Goal: Navigation & Orientation: Find specific page/section

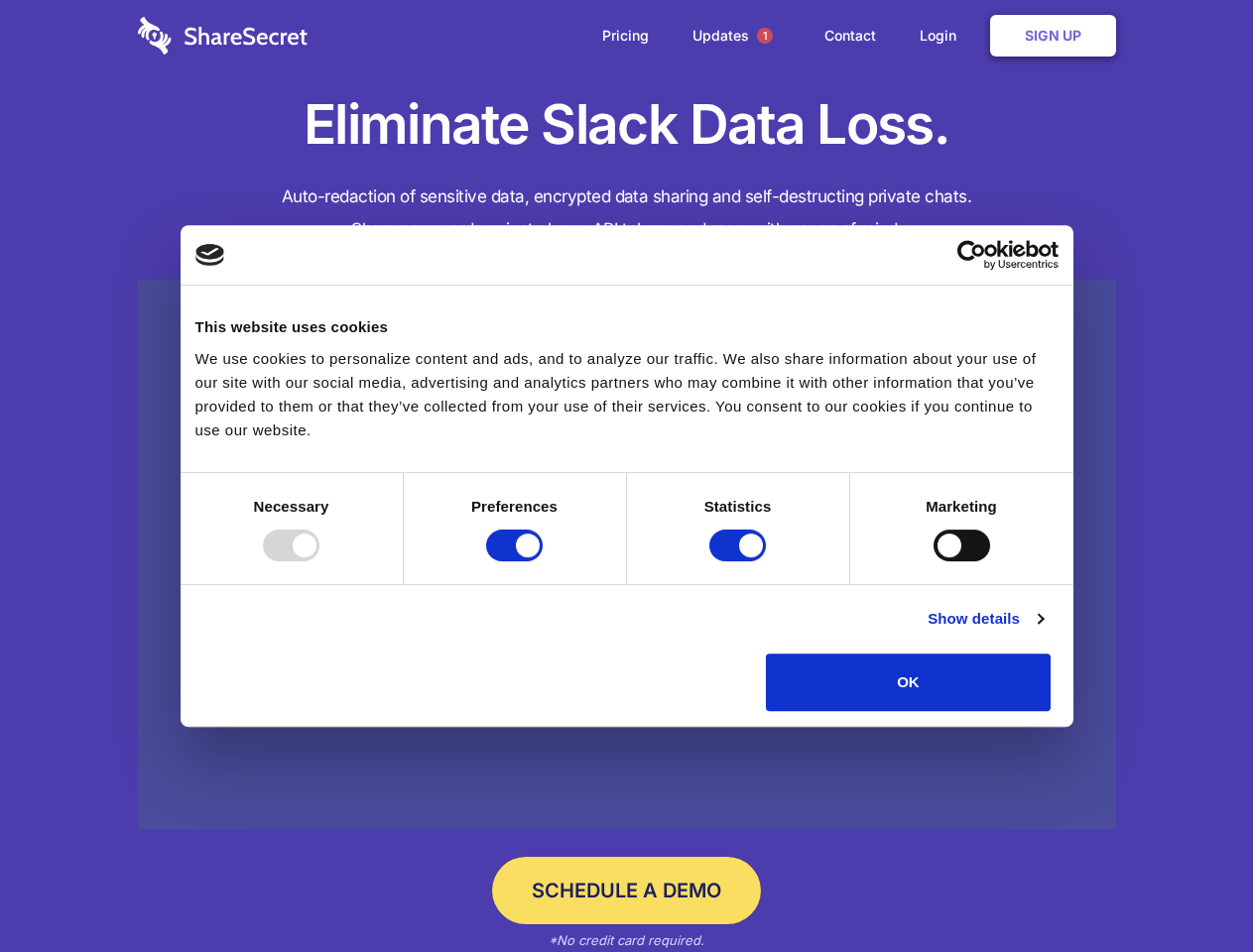
click at [319, 561] on div at bounding box center [291, 546] width 57 height 32
click at [542, 561] on input "Preferences" at bounding box center [514, 546] width 57 height 32
checkbox input "false"
click at [740, 561] on input "Statistics" at bounding box center [737, 546] width 57 height 32
checkbox input "false"
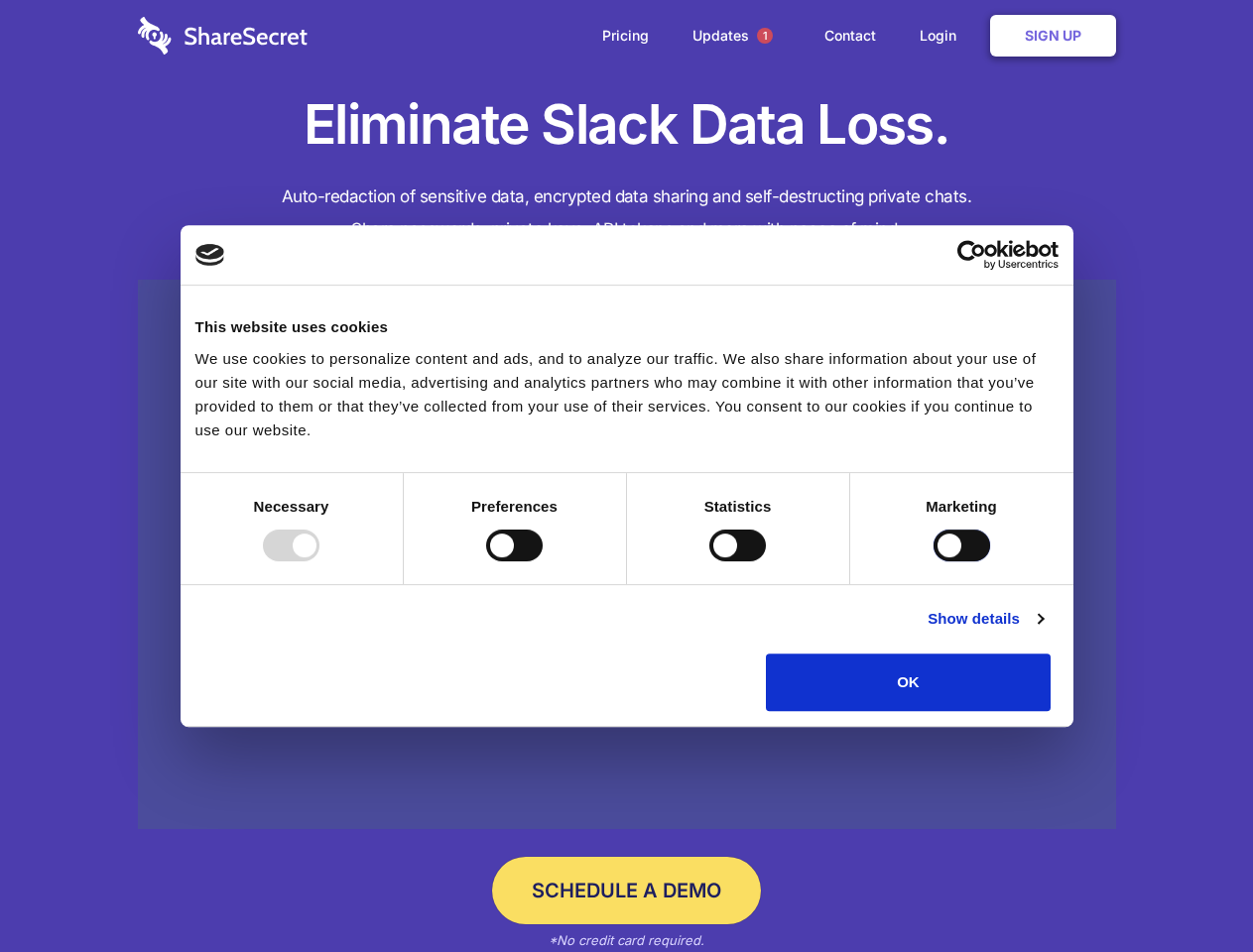
click at [934, 561] on input "Marketing" at bounding box center [961, 546] width 57 height 32
checkbox input "true"
click at [1042, 631] on link "Show details" at bounding box center [984, 619] width 115 height 24
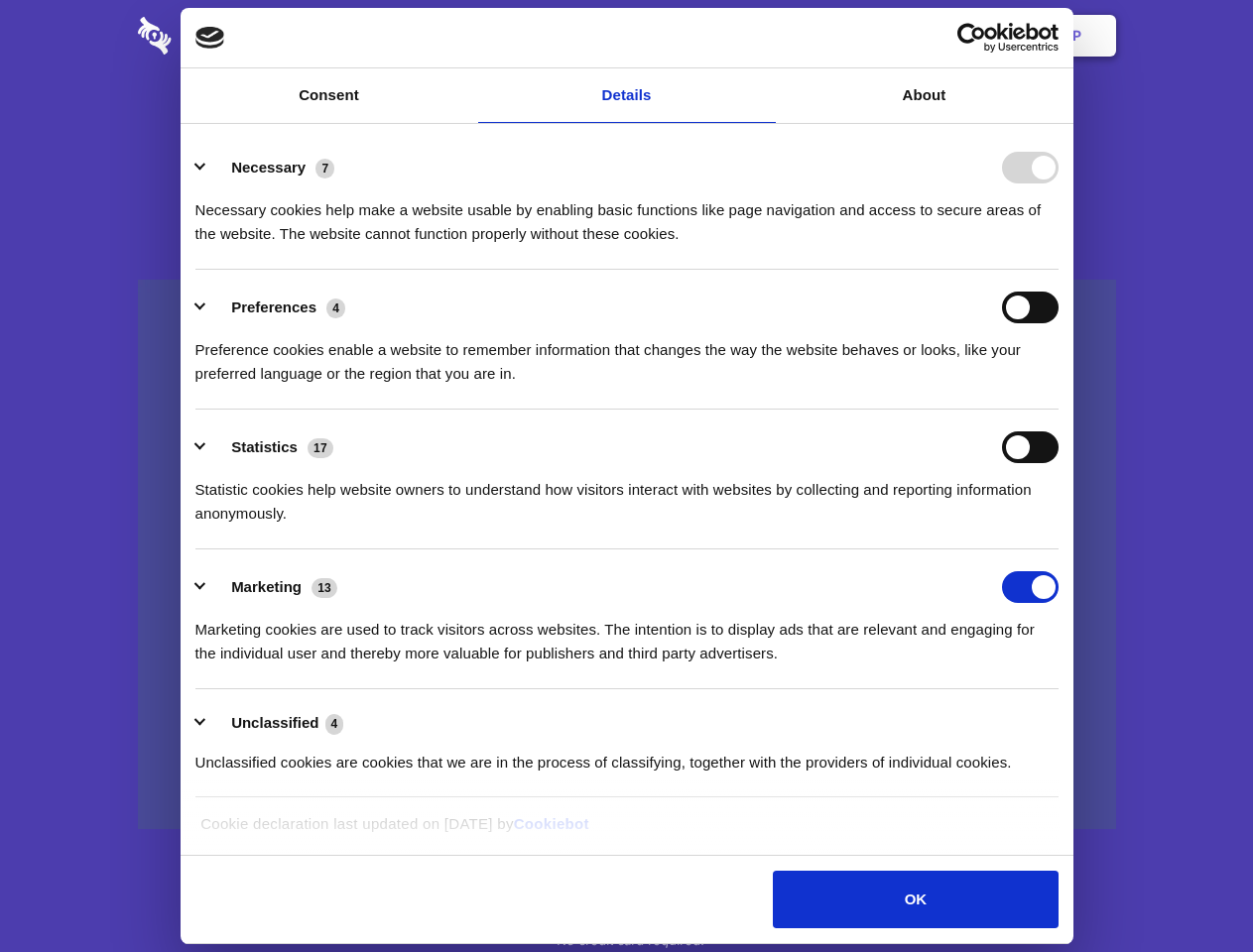
click at [1058, 269] on li "Necessary 7 Necessary cookies help make a website usable by enabling basic func…" at bounding box center [627, 200] width 863 height 140
click at [764, 36] on span "1" at bounding box center [765, 36] width 16 height 16
